Goal: Task Accomplishment & Management: Use online tool/utility

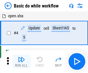
click at [21, 62] on img "button" at bounding box center [21, 59] width 7 height 7
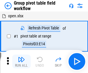
click at [21, 62] on img "button" at bounding box center [21, 59] width 7 height 7
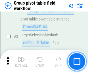
scroll to position [299, 0]
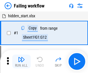
click at [21, 62] on img "button" at bounding box center [21, 59] width 7 height 7
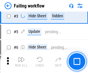
scroll to position [123, 0]
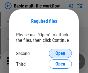
click at [61, 54] on span "Open" at bounding box center [61, 53] width 10 height 5
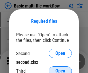
click at [61, 69] on span "Open" at bounding box center [61, 71] width 10 height 5
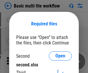
scroll to position [3, 0]
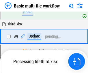
scroll to position [202, 0]
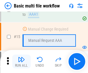
click at [21, 62] on img "button" at bounding box center [21, 59] width 7 height 7
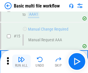
click at [21, 62] on img "button" at bounding box center [21, 59] width 7 height 7
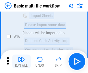
scroll to position [386, 0]
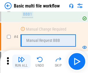
click at [21, 62] on img "button" at bounding box center [21, 59] width 7 height 7
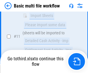
scroll to position [272, 0]
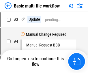
scroll to position [23, 0]
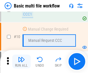
click at [21, 62] on img "button" at bounding box center [21, 59] width 7 height 7
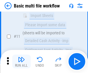
click at [21, 62] on img "button" at bounding box center [21, 59] width 7 height 7
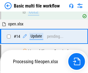
scroll to position [303, 0]
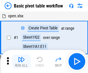
click at [21, 62] on img "button" at bounding box center [21, 59] width 7 height 7
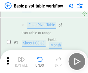
scroll to position [139, 0]
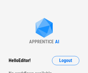
scroll to position [2, 0]
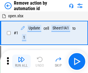
click at [21, 62] on img "button" at bounding box center [21, 59] width 7 height 7
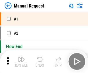
click at [21, 62] on img "button" at bounding box center [21, 59] width 7 height 7
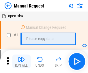
click at [21, 62] on img "button" at bounding box center [21, 59] width 7 height 7
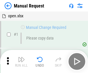
scroll to position [20, 0]
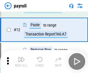
scroll to position [42, 0]
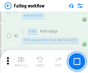
scroll to position [94, 0]
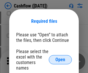
click at [61, 58] on span "Open" at bounding box center [61, 60] width 10 height 5
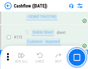
scroll to position [614, 0]
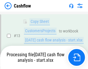
scroll to position [87, 0]
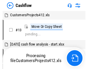
scroll to position [7, 0]
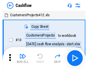
scroll to position [7, 0]
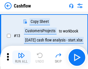
click at [21, 57] on img "button" at bounding box center [21, 55] width 7 height 7
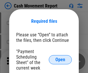
click at [61, 60] on span "Open" at bounding box center [61, 60] width 10 height 5
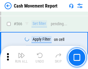
scroll to position [2658, 0]
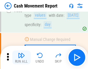
click at [21, 57] on img "button" at bounding box center [21, 55] width 7 height 7
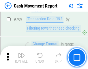
scroll to position [3223, 0]
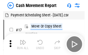
scroll to position [10, 0]
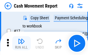
click at [21, 43] on img "button" at bounding box center [21, 40] width 7 height 7
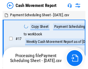
scroll to position [3, 0]
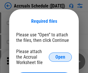
click at [61, 57] on span "Open" at bounding box center [61, 57] width 10 height 5
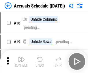
scroll to position [56, 0]
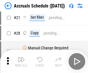
click at [21, 62] on img "button" at bounding box center [21, 59] width 7 height 7
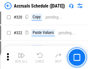
scroll to position [1079, 0]
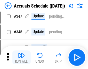
click at [21, 57] on img "button" at bounding box center [21, 55] width 7 height 7
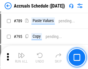
scroll to position [2436, 0]
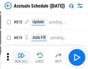
click at [21, 57] on img "button" at bounding box center [21, 55] width 7 height 7
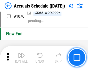
scroll to position [3474, 0]
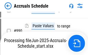
scroll to position [2955, 0]
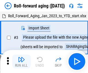
click at [21, 57] on img "button" at bounding box center [21, 59] width 7 height 7
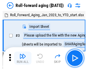
scroll to position [1, 0]
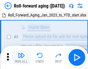
click at [21, 57] on img "button" at bounding box center [21, 55] width 7 height 7
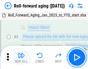
scroll to position [37, 0]
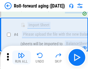
click at [21, 57] on img "button" at bounding box center [21, 55] width 7 height 7
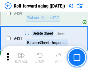
scroll to position [2011, 0]
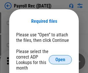
click at [61, 60] on span "Open" at bounding box center [61, 60] width 10 height 5
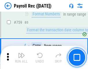
scroll to position [3483, 0]
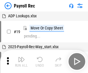
click at [21, 62] on img "button" at bounding box center [21, 59] width 7 height 7
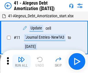
click at [21, 62] on img "button" at bounding box center [21, 59] width 7 height 7
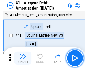
scroll to position [72, 0]
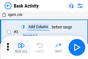
click at [21, 47] on img "button" at bounding box center [21, 45] width 7 height 7
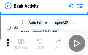
scroll to position [31, 0]
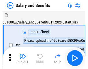
scroll to position [8, 0]
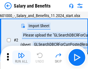
click at [21, 57] on img "button" at bounding box center [21, 55] width 7 height 7
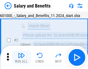
click at [21, 57] on img "button" at bounding box center [21, 55] width 7 height 7
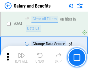
scroll to position [2731, 0]
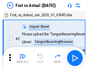
scroll to position [8, 0]
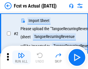
click at [21, 57] on img "button" at bounding box center [21, 55] width 7 height 7
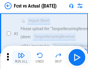
click at [21, 57] on img "button" at bounding box center [21, 55] width 7 height 7
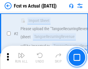
scroll to position [54, 0]
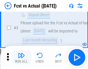
click at [21, 57] on img "button" at bounding box center [21, 55] width 7 height 7
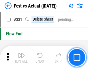
scroll to position [2776, 0]
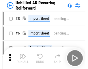
scroll to position [12, 0]
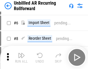
click at [21, 57] on img "button" at bounding box center [21, 55] width 7 height 7
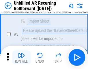
click at [21, 57] on img "button" at bounding box center [21, 55] width 7 height 7
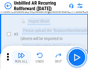
scroll to position [55, 0]
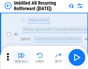
click at [21, 57] on img "button" at bounding box center [21, 55] width 7 height 7
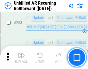
scroll to position [1970, 0]
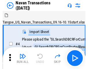
scroll to position [9, 0]
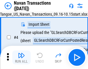
click at [21, 57] on img "button" at bounding box center [21, 55] width 7 height 7
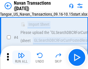
click at [21, 57] on img "button" at bounding box center [21, 55] width 7 height 7
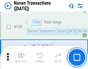
scroll to position [1880, 0]
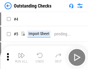
click at [21, 57] on img "button" at bounding box center [21, 55] width 7 height 7
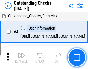
scroll to position [24, 0]
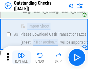
click at [21, 57] on img "button" at bounding box center [21, 55] width 7 height 7
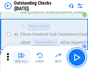
scroll to position [61, 0]
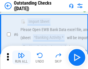
click at [21, 57] on img "button" at bounding box center [21, 55] width 7 height 7
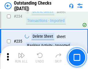
scroll to position [1761, 0]
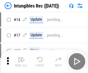
click at [21, 62] on img "button" at bounding box center [21, 59] width 7 height 7
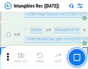
scroll to position [226, 0]
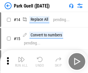
click at [21, 57] on img "button" at bounding box center [21, 59] width 7 height 7
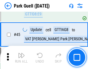
scroll to position [725, 0]
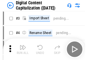
scroll to position [17, 0]
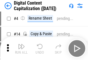
click at [21, 49] on img "button" at bounding box center [21, 46] width 7 height 7
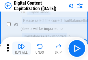
click at [21, 49] on img "button" at bounding box center [21, 46] width 7 height 7
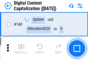
scroll to position [615, 0]
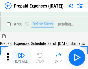
click at [21, 57] on img "button" at bounding box center [21, 55] width 7 height 7
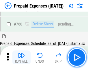
scroll to position [1607, 0]
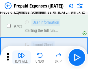
click at [21, 57] on img "button" at bounding box center [21, 55] width 7 height 7
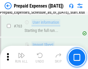
scroll to position [1642, 0]
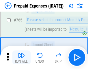
click at [21, 57] on img "button" at bounding box center [21, 55] width 7 height 7
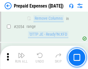
scroll to position [6063, 0]
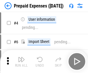
click at [21, 62] on img "button" at bounding box center [21, 59] width 7 height 7
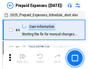
scroll to position [26, 0]
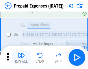
click at [21, 57] on img "button" at bounding box center [21, 55] width 7 height 7
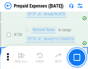
scroll to position [2067, 0]
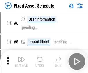
click at [21, 62] on img "button" at bounding box center [21, 59] width 7 height 7
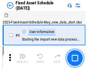
scroll to position [31, 0]
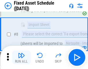
click at [21, 57] on img "button" at bounding box center [21, 55] width 7 height 7
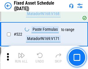
scroll to position [2016, 0]
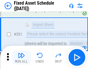
click at [21, 57] on img "button" at bounding box center [21, 55] width 7 height 7
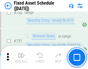
scroll to position [2828, 0]
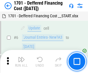
scroll to position [70, 0]
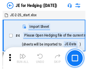
scroll to position [1, 0]
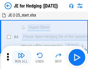
click at [21, 57] on img "button" at bounding box center [21, 55] width 7 height 7
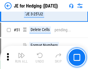
scroll to position [376, 0]
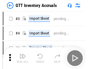
scroll to position [1, 0]
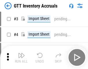
click at [21, 57] on img "button" at bounding box center [21, 55] width 7 height 7
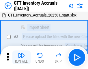
click at [21, 57] on img "button" at bounding box center [21, 55] width 7 height 7
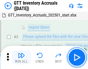
scroll to position [37, 0]
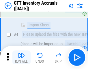
click at [21, 57] on img "button" at bounding box center [21, 55] width 7 height 7
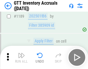
scroll to position [4736, 0]
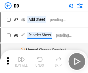
click at [21, 62] on img "button" at bounding box center [21, 59] width 7 height 7
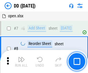
scroll to position [56, 0]
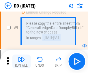
click at [21, 62] on img "button" at bounding box center [21, 59] width 7 height 7
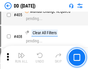
scroll to position [2595, 0]
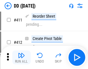
click at [21, 57] on img "button" at bounding box center [21, 55] width 7 height 7
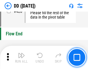
scroll to position [2776, 0]
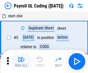
click at [21, 62] on img "button" at bounding box center [21, 59] width 7 height 7
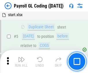
scroll to position [70, 0]
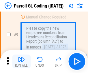
click at [21, 62] on img "button" at bounding box center [21, 59] width 7 height 7
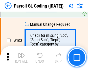
scroll to position [1361, 0]
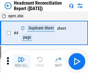
click at [21, 62] on img "button" at bounding box center [21, 59] width 7 height 7
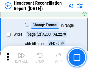
scroll to position [697, 0]
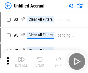
click at [21, 62] on img "button" at bounding box center [21, 59] width 7 height 7
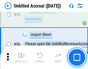
scroll to position [606, 0]
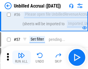
click at [21, 57] on img "button" at bounding box center [21, 55] width 7 height 7
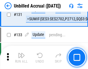
scroll to position [1728, 0]
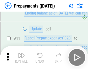
scroll to position [36, 0]
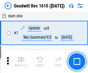
scroll to position [99, 0]
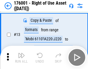
scroll to position [37, 0]
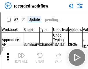
click at [21, 57] on img "button" at bounding box center [21, 55] width 7 height 7
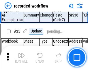
scroll to position [1813, 0]
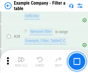
scroll to position [531, 0]
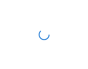
scroll to position [9, 0]
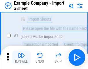
click at [21, 57] on img "button" at bounding box center [21, 55] width 7 height 7
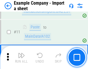
scroll to position [128, 0]
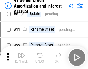
click at [21, 57] on img "button" at bounding box center [21, 55] width 7 height 7
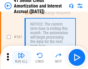
click at [21, 57] on img "button" at bounding box center [21, 55] width 7 height 7
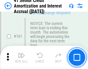
scroll to position [620, 0]
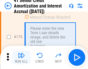
click at [21, 57] on img "button" at bounding box center [21, 55] width 7 height 7
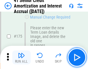
scroll to position [679, 0]
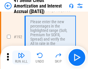
click at [21, 57] on img "button" at bounding box center [21, 55] width 7 height 7
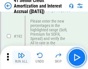
scroll to position [740, 0]
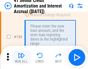
click at [21, 57] on img "button" at bounding box center [21, 55] width 7 height 7
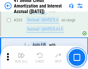
scroll to position [1482, 0]
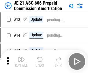
click at [21, 57] on img "button" at bounding box center [21, 59] width 7 height 7
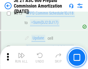
scroll to position [1083, 0]
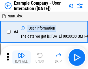
click at [21, 57] on img "button" at bounding box center [21, 55] width 7 height 7
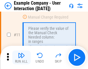
click at [21, 57] on img "button" at bounding box center [21, 55] width 7 height 7
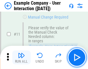
scroll to position [126, 0]
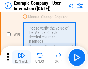
click at [21, 57] on img "button" at bounding box center [21, 55] width 7 height 7
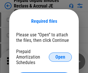
click at [61, 57] on span "Open" at bounding box center [61, 57] width 10 height 5
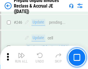
scroll to position [783, 0]
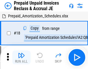
click at [21, 57] on img "button" at bounding box center [21, 55] width 7 height 7
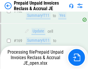
scroll to position [783, 0]
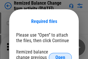
click at [61, 55] on span "Open" at bounding box center [61, 57] width 10 height 5
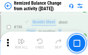
scroll to position [1116, 0]
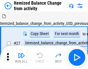
scroll to position [9, 0]
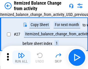
click at [21, 57] on img "button" at bounding box center [21, 55] width 7 height 7
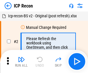
scroll to position [3, 0]
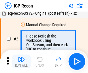
click at [21, 62] on img "button" at bounding box center [21, 59] width 7 height 7
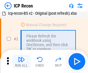
click at [21, 62] on img "button" at bounding box center [21, 59] width 7 height 7
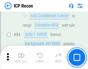
scroll to position [568, 0]
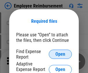
click at [61, 55] on span "Open" at bounding box center [61, 54] width 10 height 5
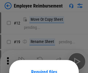
scroll to position [51, 0]
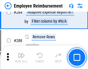
scroll to position [1576, 0]
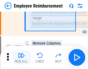
click at [21, 57] on img "button" at bounding box center [21, 55] width 7 height 7
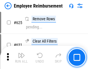
scroll to position [3472, 0]
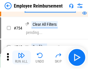
click at [21, 57] on img "button" at bounding box center [21, 55] width 7 height 7
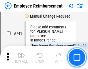
scroll to position [4069, 0]
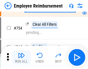
click at [21, 57] on img "button" at bounding box center [21, 55] width 7 height 7
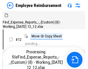
scroll to position [20, 0]
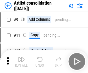
click at [21, 62] on img "button" at bounding box center [21, 59] width 7 height 7
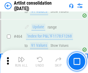
scroll to position [2540, 0]
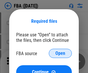
click at [61, 54] on span "Open" at bounding box center [61, 53] width 10 height 5
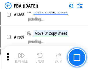
scroll to position [6229, 0]
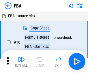
scroll to position [6, 0]
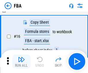
click at [21, 62] on img "button" at bounding box center [21, 59] width 7 height 7
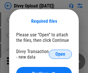
click at [61, 55] on span "Open" at bounding box center [61, 54] width 10 height 5
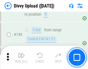
scroll to position [601, 0]
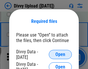
click at [61, 55] on span "Open" at bounding box center [61, 54] width 10 height 5
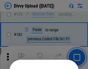
scroll to position [651, 0]
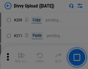
scroll to position [985, 0]
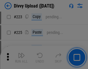
scroll to position [1157, 0]
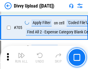
scroll to position [3968, 0]
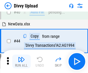
click at [21, 62] on img "button" at bounding box center [21, 59] width 7 height 7
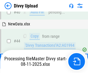
scroll to position [64, 0]
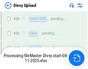
scroll to position [601, 0]
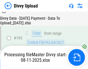
scroll to position [811, 0]
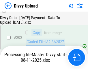
scroll to position [938, 0]
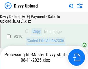
scroll to position [1194, 0]
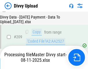
scroll to position [1071, 0]
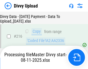
scroll to position [1194, 0]
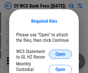
click at [61, 55] on span "Open" at bounding box center [61, 54] width 10 height 5
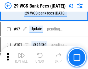
scroll to position [565, 0]
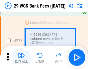
click at [21, 57] on img "button" at bounding box center [21, 55] width 7 height 7
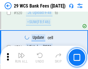
scroll to position [2993, 0]
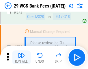
click at [21, 57] on img "button" at bounding box center [21, 55] width 7 height 7
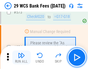
scroll to position [3212, 0]
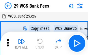
scroll to position [10, 0]
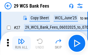
click at [21, 43] on img "button" at bounding box center [21, 40] width 7 height 7
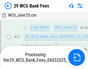
scroll to position [116, 0]
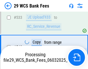
scroll to position [3205, 0]
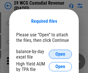
click at [61, 55] on span "Open" at bounding box center [61, 54] width 10 height 5
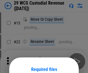
scroll to position [48, 0]
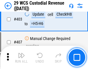
scroll to position [2686, 0]
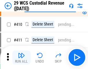
click at [21, 57] on img "button" at bounding box center [21, 55] width 7 height 7
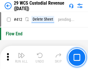
scroll to position [2770, 0]
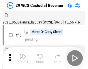
scroll to position [14, 0]
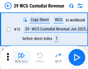
click at [21, 57] on img "button" at bounding box center [21, 55] width 7 height 7
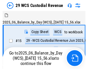
scroll to position [11, 0]
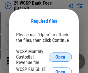
click at [61, 57] on span "Open" at bounding box center [61, 57] width 10 height 5
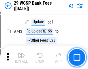
scroll to position [2923, 0]
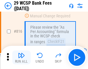
click at [21, 57] on img "button" at bounding box center [21, 55] width 7 height 7
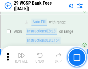
scroll to position [3680, 0]
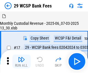
click at [21, 57] on img "button" at bounding box center [21, 59] width 7 height 7
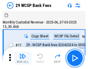
scroll to position [14, 0]
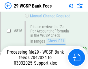
scroll to position [3512, 0]
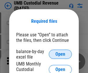
click at [61, 55] on span "Open" at bounding box center [61, 54] width 10 height 5
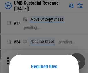
scroll to position [46, 0]
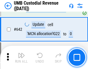
scroll to position [3004, 0]
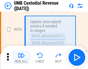
click at [21, 57] on img "button" at bounding box center [21, 55] width 7 height 7
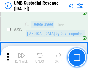
scroll to position [3546, 0]
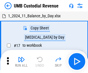
scroll to position [4, 0]
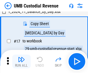
click at [21, 62] on img "button" at bounding box center [21, 59] width 7 height 7
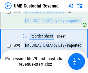
scroll to position [115, 0]
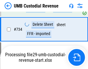
scroll to position [3533, 0]
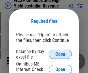
click at [61, 55] on span "Open" at bounding box center [61, 54] width 10 height 5
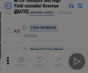
scroll to position [133, 0]
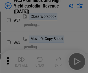
scroll to position [253, 0]
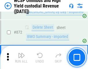
scroll to position [4909, 0]
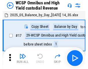
scroll to position [3, 0]
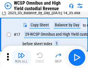
click at [21, 57] on img "button" at bounding box center [21, 55] width 7 height 7
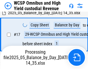
scroll to position [121, 0]
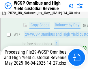
scroll to position [121, 0]
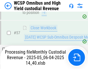
scroll to position [595, 0]
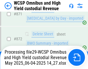
scroll to position [4895, 0]
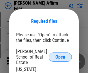
click at [61, 55] on span "Open" at bounding box center [61, 57] width 10 height 5
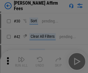
scroll to position [118, 0]
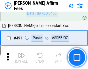
scroll to position [1577, 0]
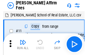
scroll to position [6, 0]
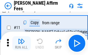
click at [21, 43] on img "button" at bounding box center [21, 40] width 7 height 7
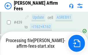
scroll to position [1521, 0]
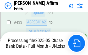
scroll to position [1555, 0]
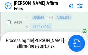
scroll to position [1521, 0]
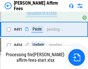
scroll to position [1577, 0]
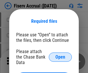
click at [61, 55] on span "Open" at bounding box center [61, 57] width 10 height 5
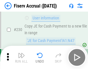
scroll to position [1838, 0]
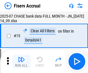
click at [21, 62] on img "button" at bounding box center [21, 59] width 7 height 7
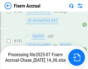
scroll to position [1525, 0]
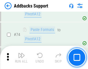
scroll to position [422, 0]
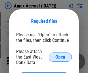
click at [61, 57] on span "Open" at bounding box center [61, 57] width 10 height 5
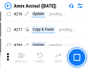
scroll to position [1510, 0]
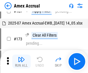
click at [21, 62] on img "button" at bounding box center [21, 59] width 7 height 7
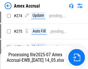
scroll to position [1656, 0]
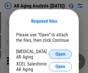
click at [61, 54] on span "Open" at bounding box center [61, 54] width 10 height 5
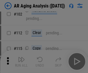
scroll to position [80, 0]
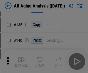
scroll to position [175, 0]
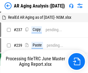
scroll to position [6, 0]
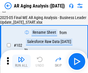
click at [21, 62] on img "button" at bounding box center [21, 59] width 7 height 7
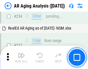
scroll to position [899, 0]
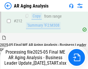
scroll to position [916, 0]
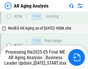
scroll to position [916, 0]
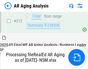
scroll to position [872, 0]
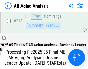
scroll to position [892, 0]
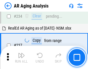
scroll to position [892, 0]
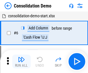
click at [21, 62] on img "button" at bounding box center [21, 59] width 7 height 7
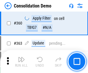
scroll to position [1944, 0]
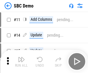
click at [21, 62] on img "button" at bounding box center [21, 59] width 7 height 7
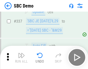
scroll to position [1526, 0]
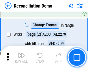
scroll to position [689, 0]
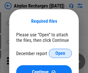
click at [61, 54] on span "Open" at bounding box center [61, 53] width 10 height 5
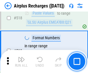
scroll to position [2496, 0]
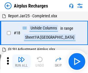
click at [21, 62] on img "button" at bounding box center [21, 59] width 7 height 7
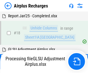
scroll to position [26, 0]
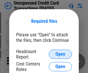
click at [61, 55] on span "Open" at bounding box center [61, 54] width 10 height 5
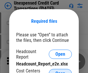
click at [61, 72] on span "Open" at bounding box center [61, 74] width 10 height 5
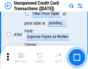
scroll to position [1491, 0]
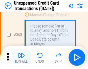
click at [21, 57] on img "button" at bounding box center [21, 55] width 7 height 7
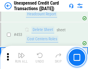
scroll to position [1978, 0]
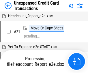
scroll to position [9, 0]
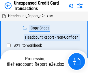
scroll to position [9, 0]
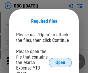
click at [61, 63] on span "Open" at bounding box center [61, 63] width 10 height 5
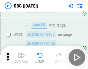
scroll to position [1133, 0]
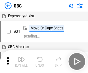
scroll to position [6, 0]
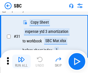
click at [21, 62] on img "button" at bounding box center [21, 59] width 7 height 7
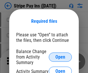
click at [61, 57] on span "Open" at bounding box center [61, 57] width 10 height 5
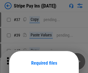
scroll to position [42, 0]
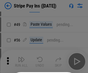
scroll to position [105, 0]
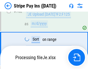
scroll to position [3054, 0]
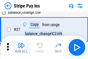
click at [21, 47] on img "button" at bounding box center [21, 45] width 7 height 7
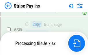
scroll to position [3041, 0]
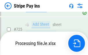
scroll to position [3041, 0]
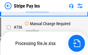
scroll to position [3041, 0]
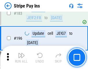
scroll to position [785, 0]
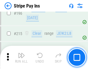
click at [21, 57] on img "button" at bounding box center [21, 55] width 7 height 7
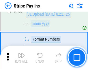
scroll to position [3034, 0]
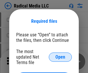
click at [61, 57] on span "Open" at bounding box center [61, 57] width 10 height 5
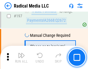
scroll to position [1342, 0]
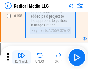
click at [21, 57] on img "button" at bounding box center [21, 55] width 7 height 7
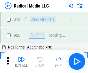
scroll to position [32, 0]
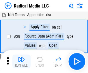
click at [21, 62] on img "button" at bounding box center [21, 59] width 7 height 7
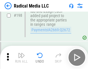
scroll to position [1454, 0]
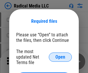
click at [61, 57] on span "Open" at bounding box center [61, 57] width 10 height 5
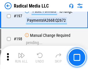
scroll to position [1342, 0]
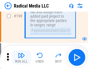
click at [21, 57] on img "button" at bounding box center [21, 55] width 7 height 7
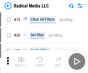
scroll to position [32, 0]
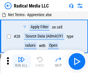
click at [21, 62] on img "button" at bounding box center [21, 59] width 7 height 7
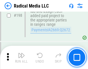
scroll to position [1454, 0]
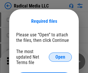
click at [61, 57] on span "Open" at bounding box center [61, 57] width 10 height 5
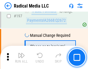
scroll to position [1342, 0]
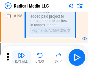
click at [21, 57] on img "button" at bounding box center [21, 55] width 7 height 7
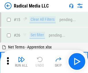
scroll to position [32, 0]
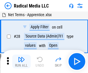
click at [21, 62] on img "button" at bounding box center [21, 59] width 7 height 7
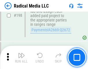
scroll to position [1454, 0]
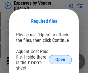
click at [61, 60] on span "Open" at bounding box center [61, 60] width 10 height 5
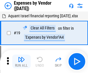
click at [21, 62] on img "button" at bounding box center [21, 59] width 7 height 7
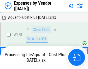
scroll to position [452, 0]
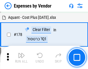
scroll to position [452, 0]
